Goal: Obtain resource: Download file/media

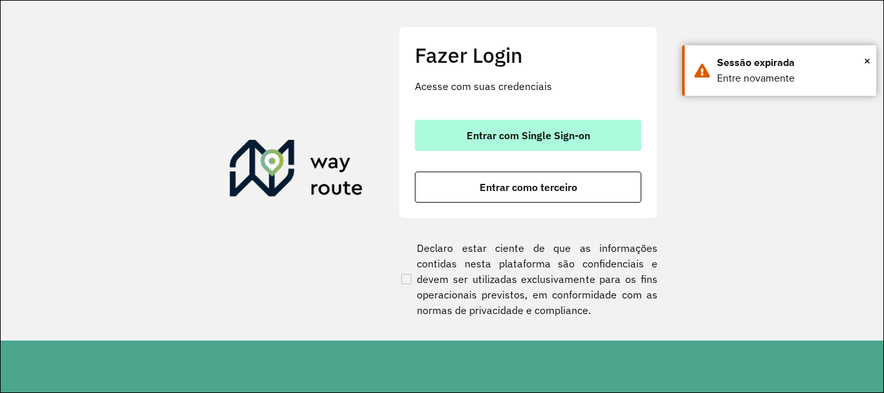
click at [544, 131] on span "Entrar com Single Sign-on" at bounding box center [529, 135] width 124 height 10
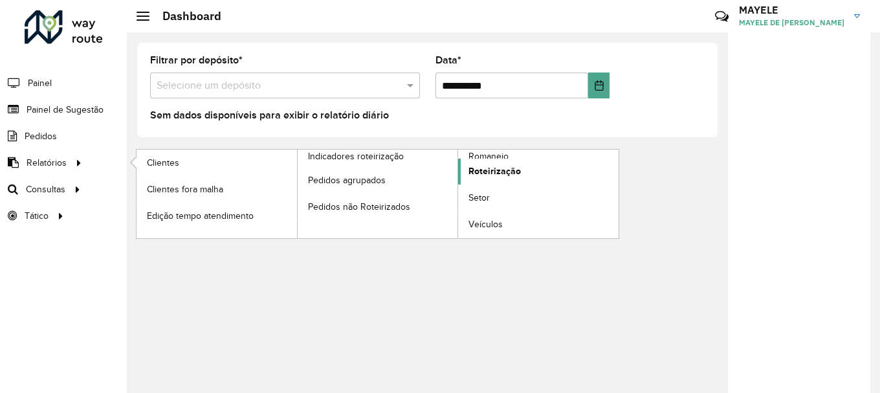
click at [479, 175] on span "Roteirização" at bounding box center [495, 171] width 52 height 14
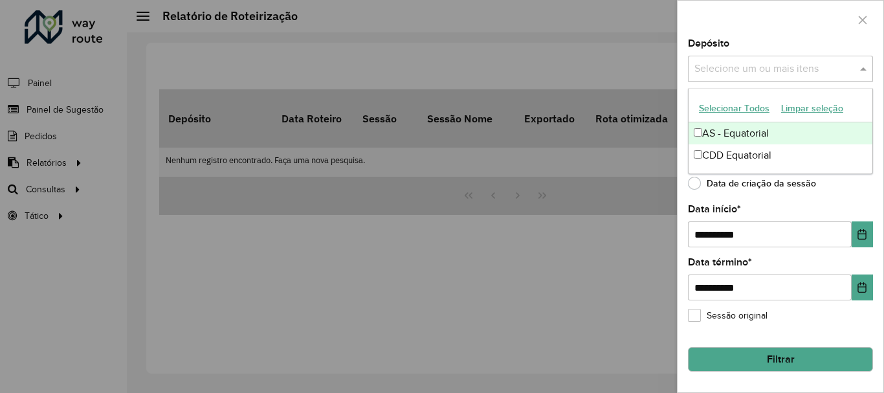
click at [729, 72] on input "text" at bounding box center [774, 69] width 166 height 16
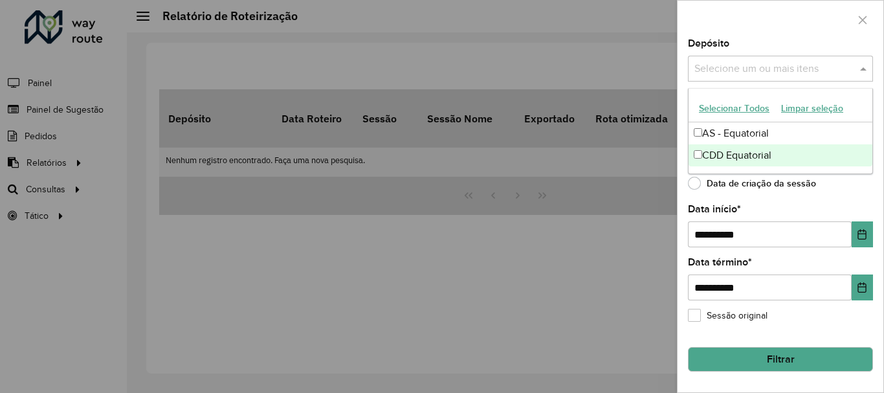
click at [737, 159] on div "CDD Equatorial" at bounding box center [781, 155] width 184 height 22
click at [863, 224] on button "Choose Date" at bounding box center [862, 234] width 21 height 26
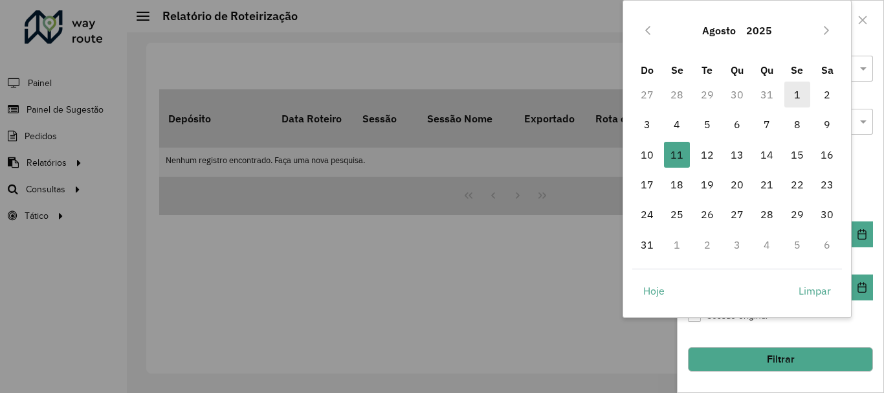
click at [798, 98] on span "1" at bounding box center [797, 95] width 26 height 26
type input "**********"
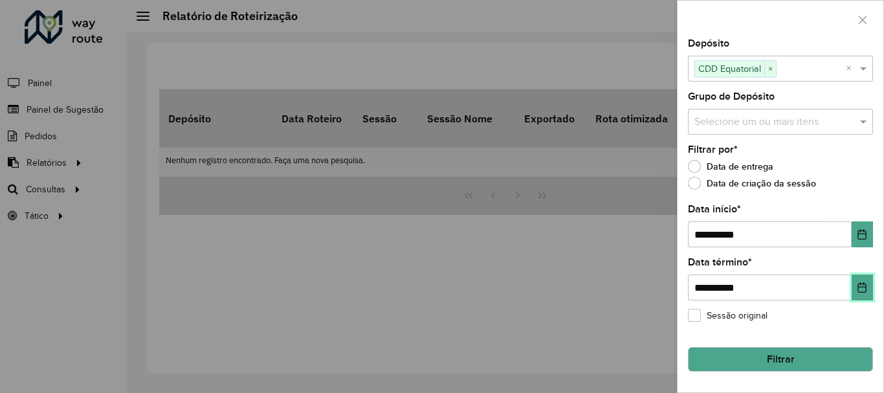
click at [862, 287] on icon "Choose Date" at bounding box center [862, 287] width 8 height 10
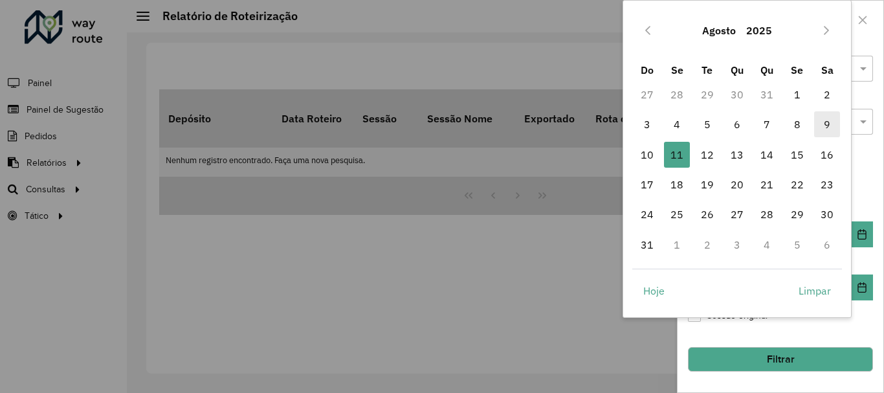
click at [830, 115] on span "9" at bounding box center [827, 124] width 26 height 26
type input "**********"
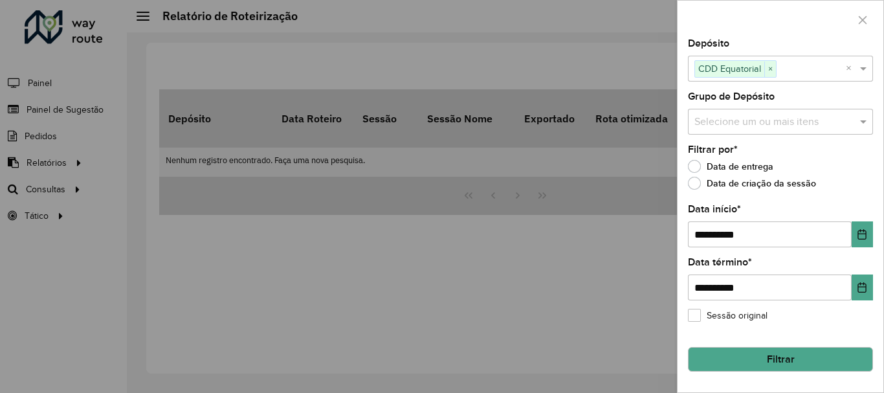
click at [782, 355] on button "Filtrar" at bounding box center [780, 359] width 185 height 25
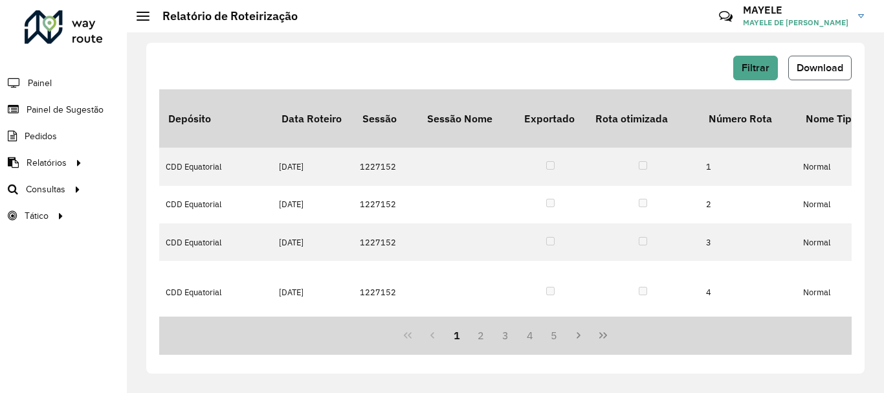
click at [819, 74] on button "Download" at bounding box center [819, 68] width 63 height 25
